Goal: Find specific page/section: Find specific page/section

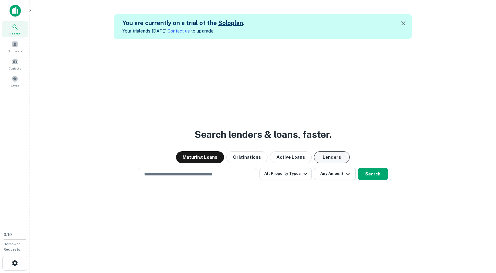
click at [327, 157] on button "Lenders" at bounding box center [332, 157] width 36 height 12
click at [302, 176] on icon "button" at bounding box center [305, 173] width 7 height 7
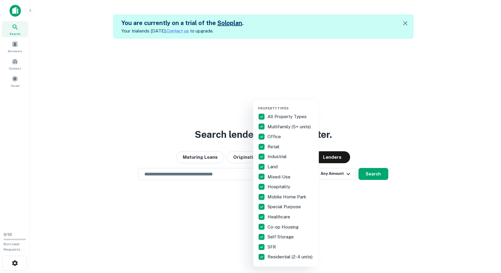
click at [193, 176] on div at bounding box center [250, 136] width 501 height 273
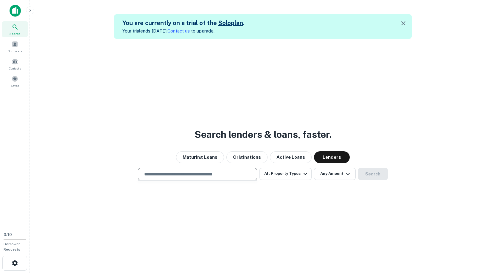
click at [192, 174] on input "text" at bounding box center [198, 174] width 114 height 7
type input "**********"
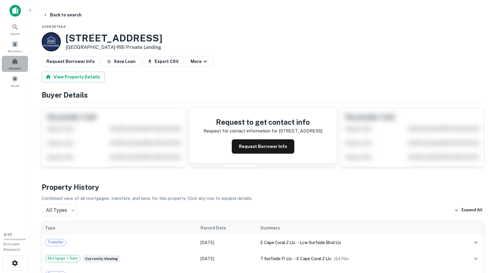
click at [19, 65] on div "Contacts" at bounding box center [15, 64] width 26 height 16
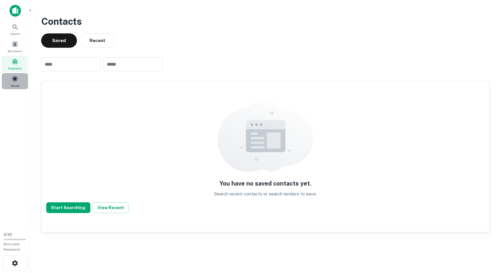
click at [17, 78] on span at bounding box center [15, 78] width 7 height 7
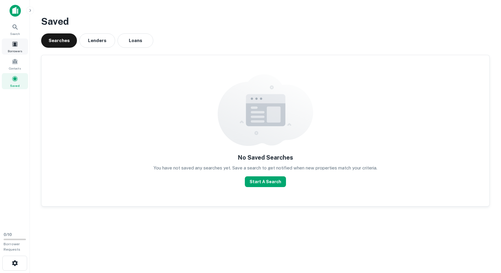
click at [16, 49] on span "Borrowers" at bounding box center [15, 51] width 14 height 5
